Goal: Task Accomplishment & Management: Use online tool/utility

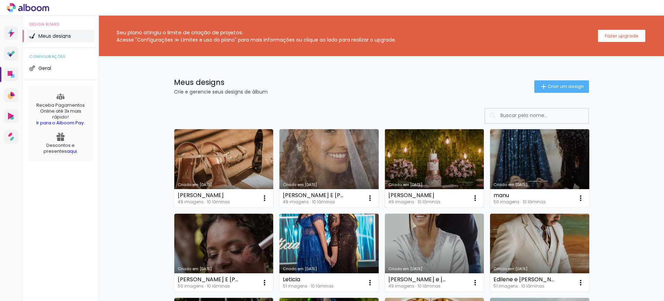
click at [425, 166] on link "Criado em [DATE]" at bounding box center [434, 168] width 99 height 78
click at [0, 0] on neon-animated-pages "Confirmar Cancelar" at bounding box center [0, 0] width 0 height 0
click at [447, 175] on link "Criado em [DATE]" at bounding box center [434, 168] width 99 height 78
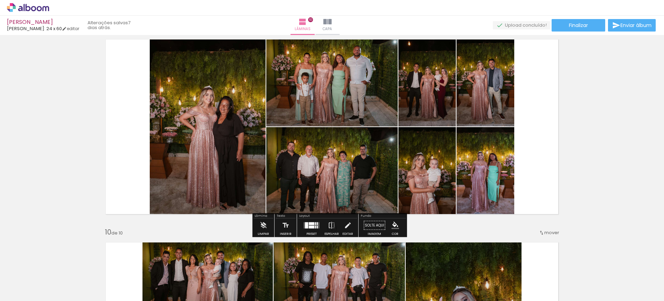
scroll to position [1644, 0]
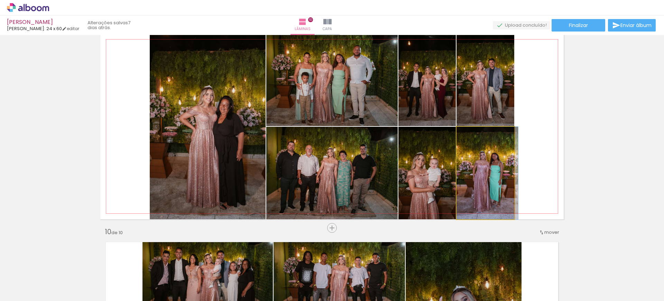
drag, startPoint x: 481, startPoint y: 175, endPoint x: 502, endPoint y: 178, distance: 20.9
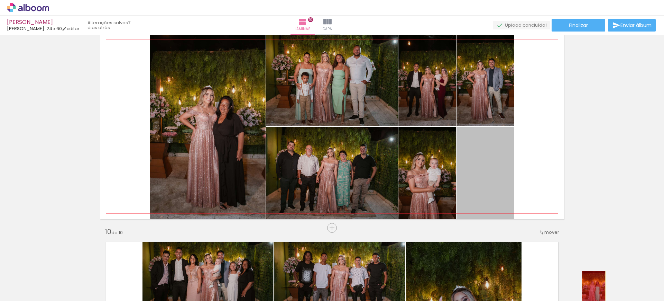
drag, startPoint x: 493, startPoint y: 171, endPoint x: 591, endPoint y: 289, distance: 154.1
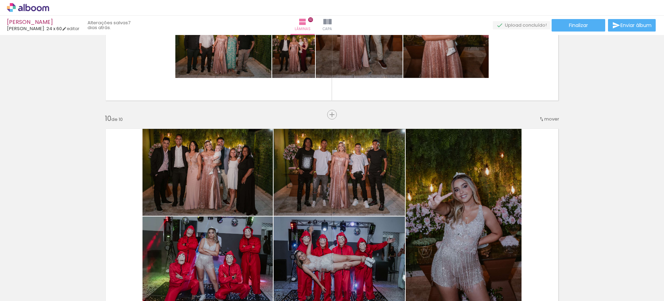
scroll to position [1773, 0]
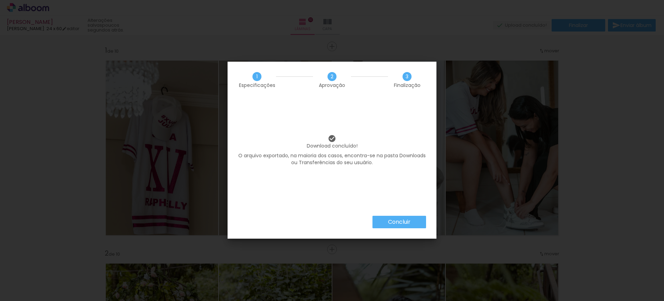
scroll to position [0, 369]
click at [0, 0] on slot "Concluir" at bounding box center [0, 0] width 0 height 0
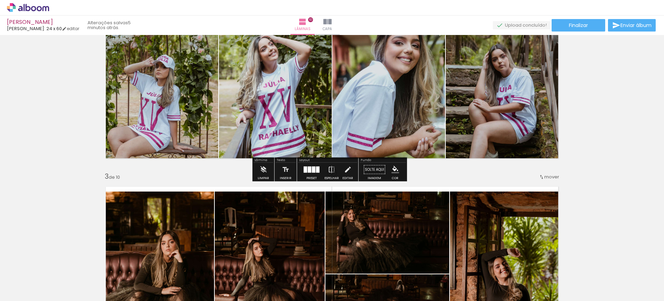
scroll to position [389, 0]
